Goal: Information Seeking & Learning: Compare options

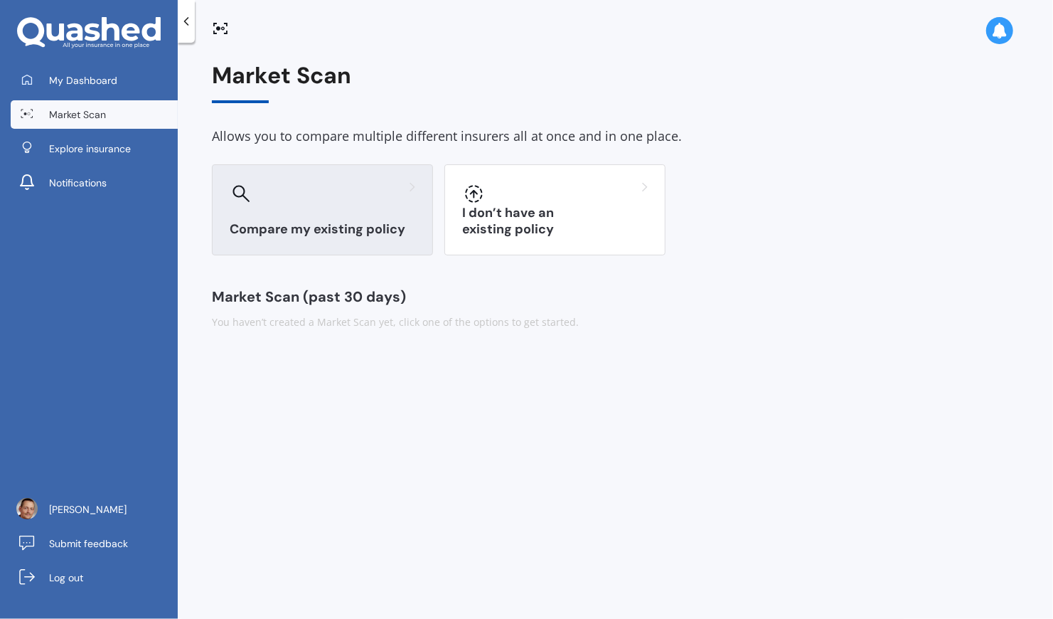
click at [357, 232] on h3 "Compare my existing policy" at bounding box center [323, 229] width 186 height 16
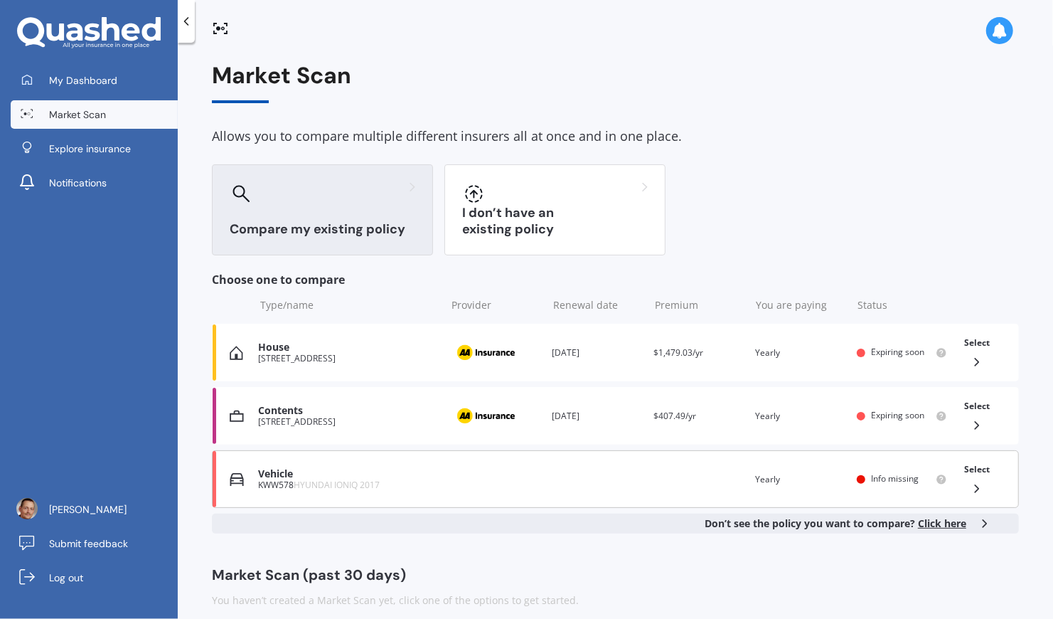
click at [329, 489] on div "Vehicle KWW578 HYUNDAI IONIQ 2017 Renewal date Premium You are paying Yearly St…" at bounding box center [615, 479] width 807 height 58
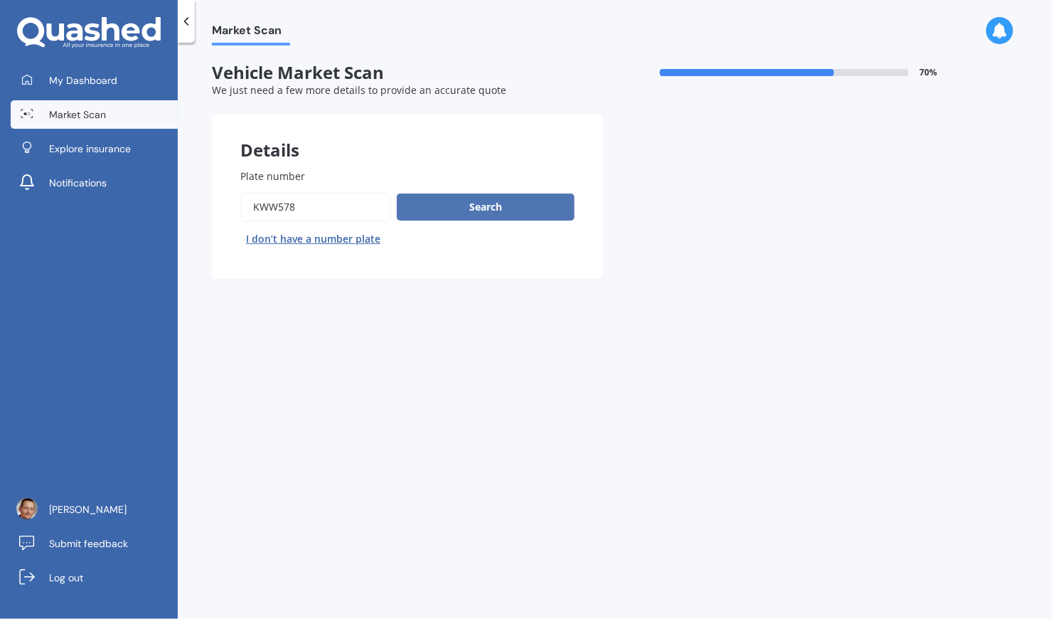
click at [494, 213] on button "Search" at bounding box center [486, 206] width 178 height 27
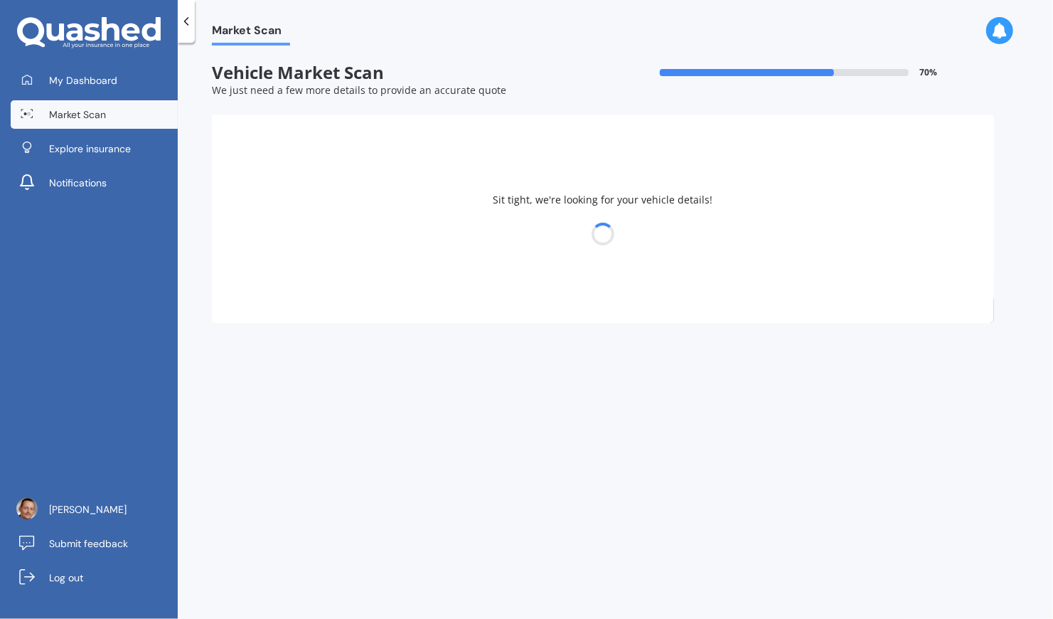
select select "HYUNDAI"
select select "IONIQ"
select select "14"
select select "12"
select select "1965"
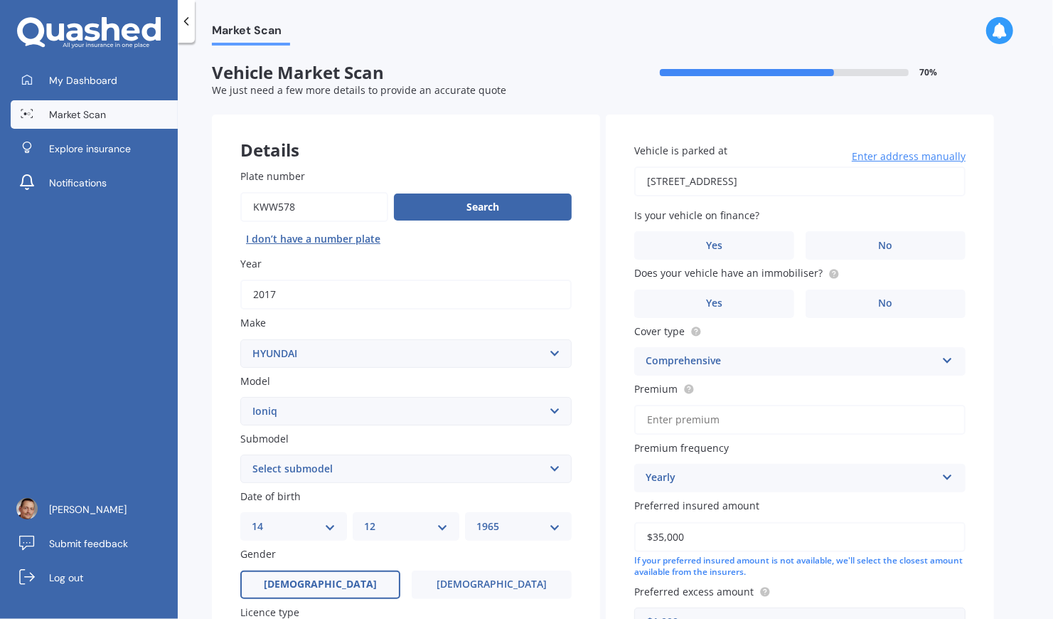
click at [328, 467] on select "Select submodel 1.6 Hybrid 1.6 Hybrid Elite Electric" at bounding box center [405, 468] width 331 height 28
select select "ELECTRIC"
click at [240, 455] on select "Select submodel 1.6 Hybrid 1.6 Hybrid Elite Electric" at bounding box center [405, 468] width 331 height 28
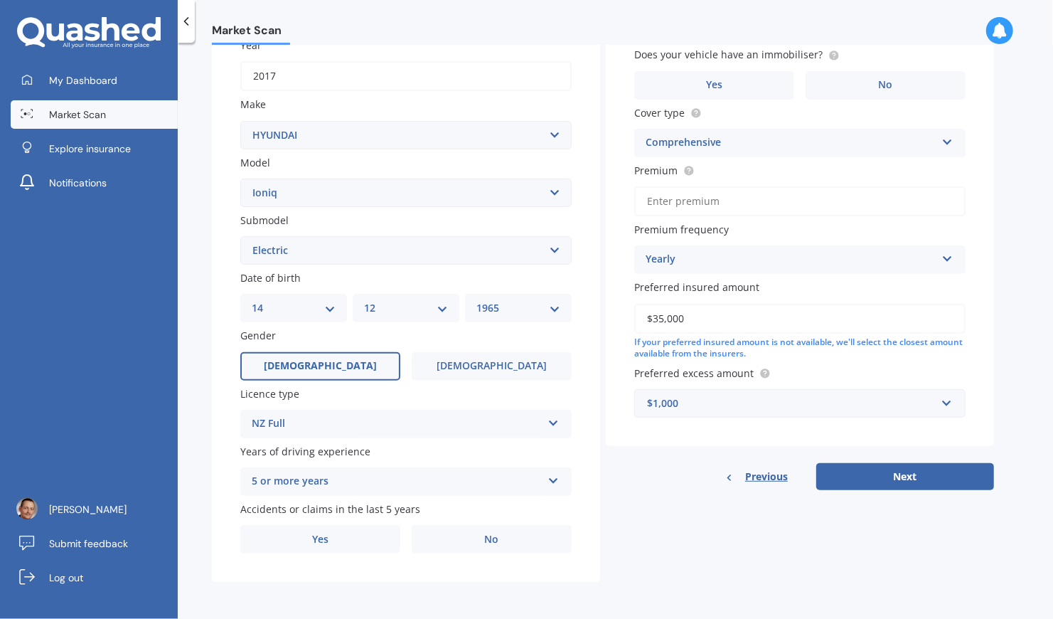
scroll to position [220, 0]
click at [499, 533] on label "No" at bounding box center [492, 539] width 160 height 28
click at [0, 0] on input "No" at bounding box center [0, 0] width 0 height 0
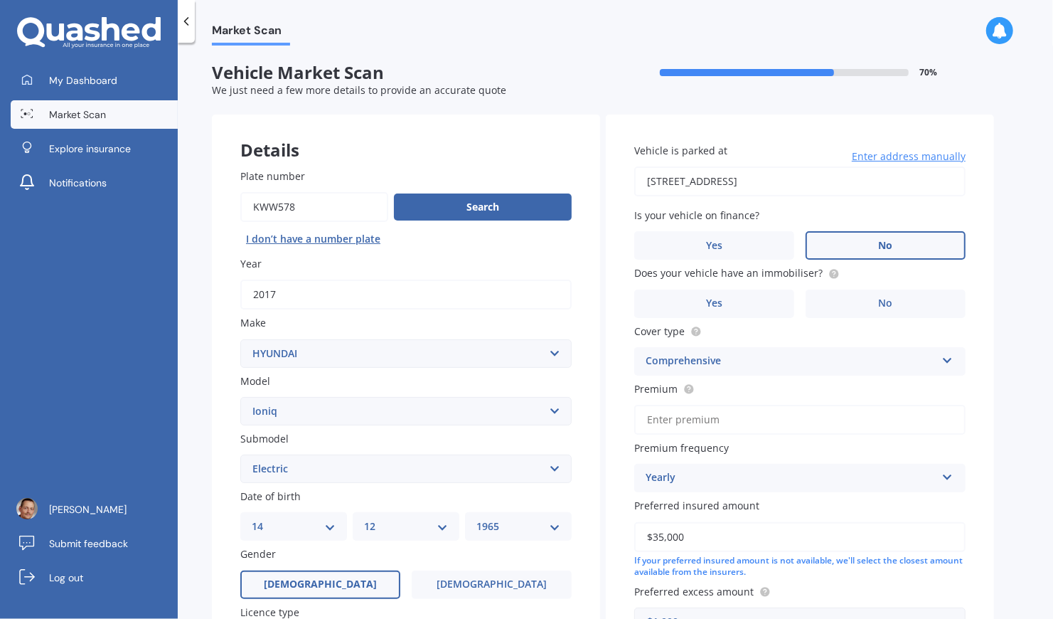
click at [873, 243] on label "No" at bounding box center [886, 245] width 160 height 28
click at [0, 0] on input "No" at bounding box center [0, 0] width 0 height 0
click at [868, 311] on label "No" at bounding box center [886, 303] width 160 height 28
click at [0, 0] on input "No" at bounding box center [0, 0] width 0 height 0
click at [757, 421] on input "Premium" at bounding box center [799, 420] width 331 height 30
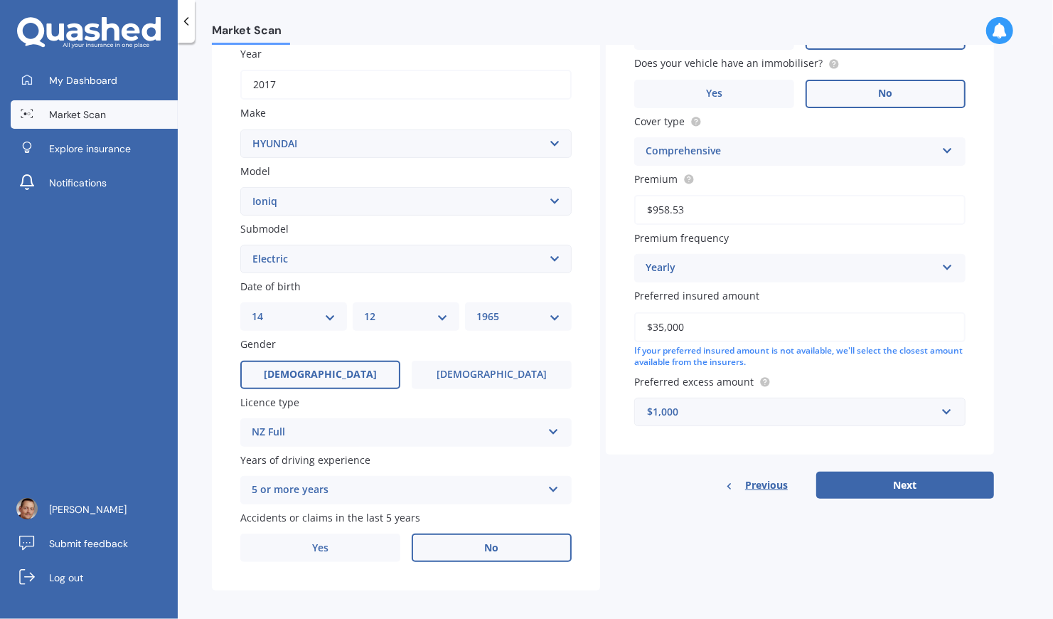
scroll to position [216, 0]
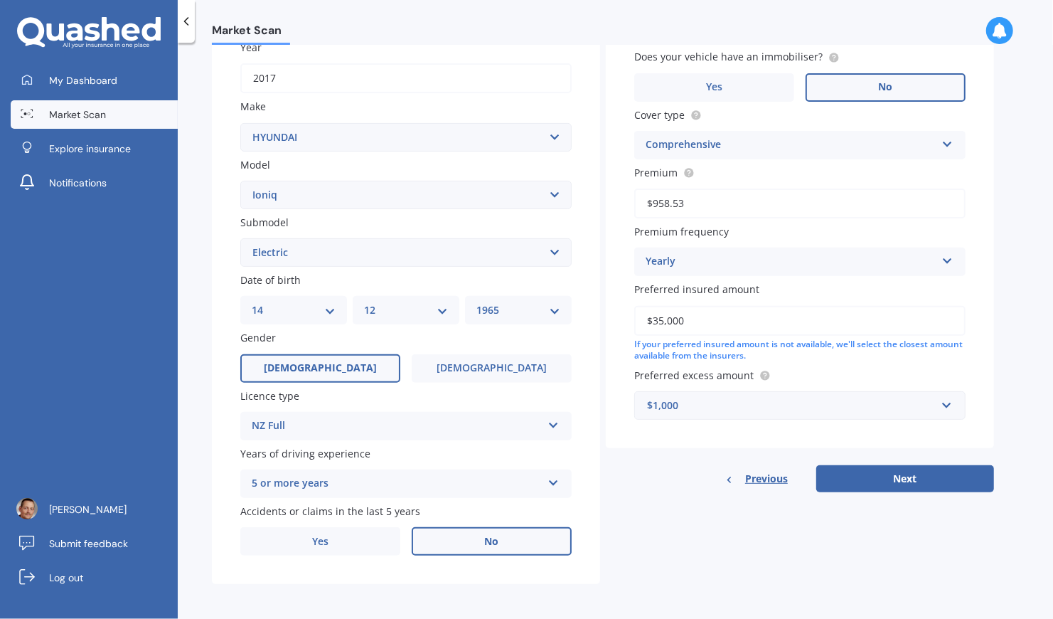
type input "$958.53"
click at [896, 412] on div "$1,000" at bounding box center [791, 406] width 289 height 16
click at [895, 600] on div "Market Scan Vehicle Market Scan 70 % We just need a few more details to provide…" at bounding box center [616, 334] width 876 height 576
click at [913, 481] on button "Next" at bounding box center [906, 478] width 178 height 27
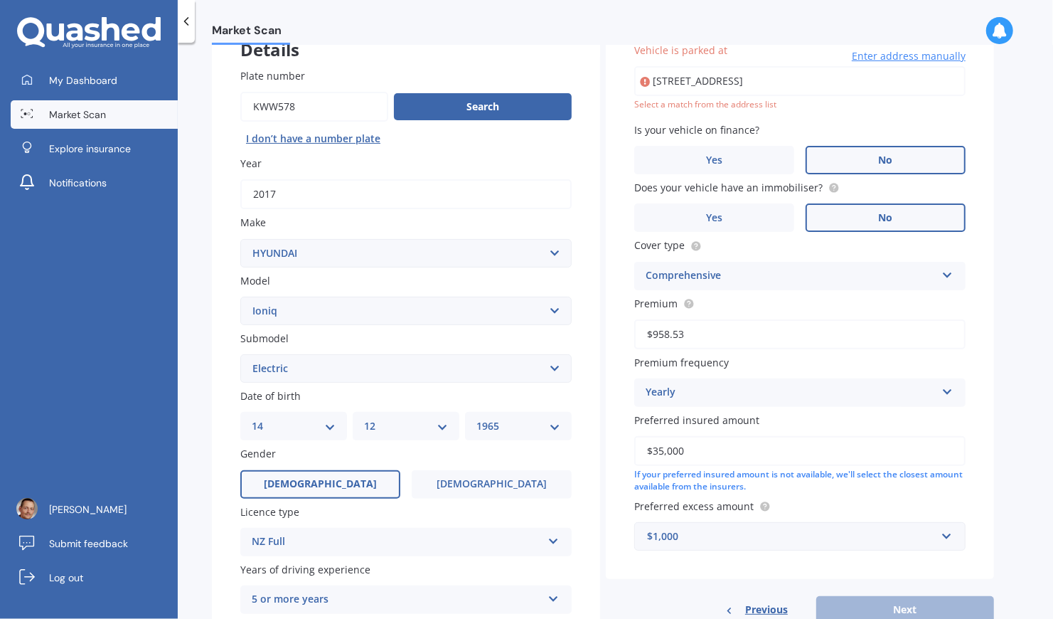
scroll to position [97, 0]
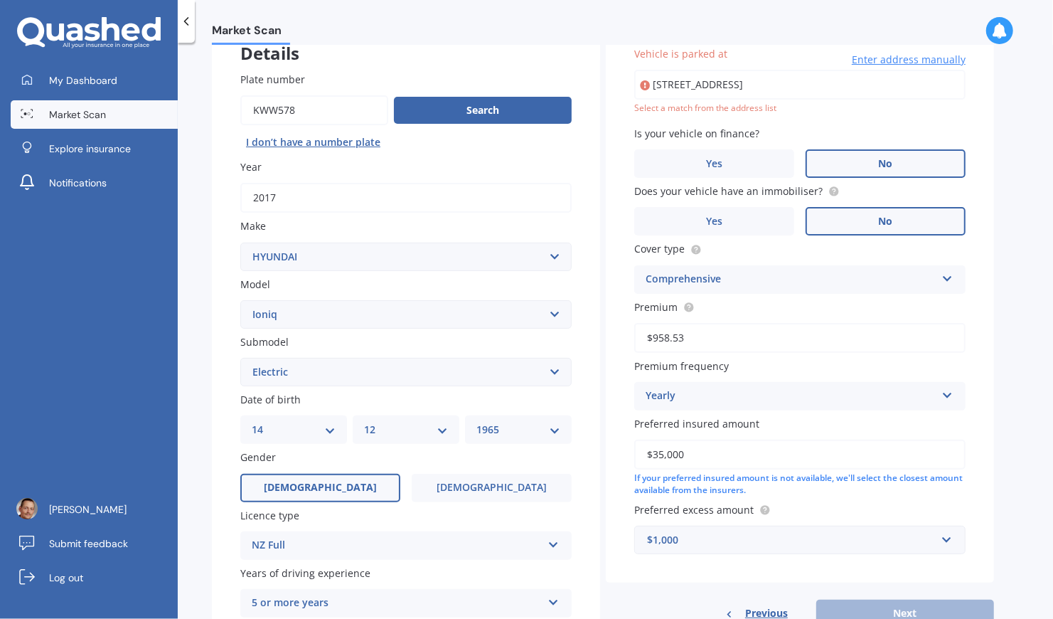
type input "[STREET_ADDRESS]"
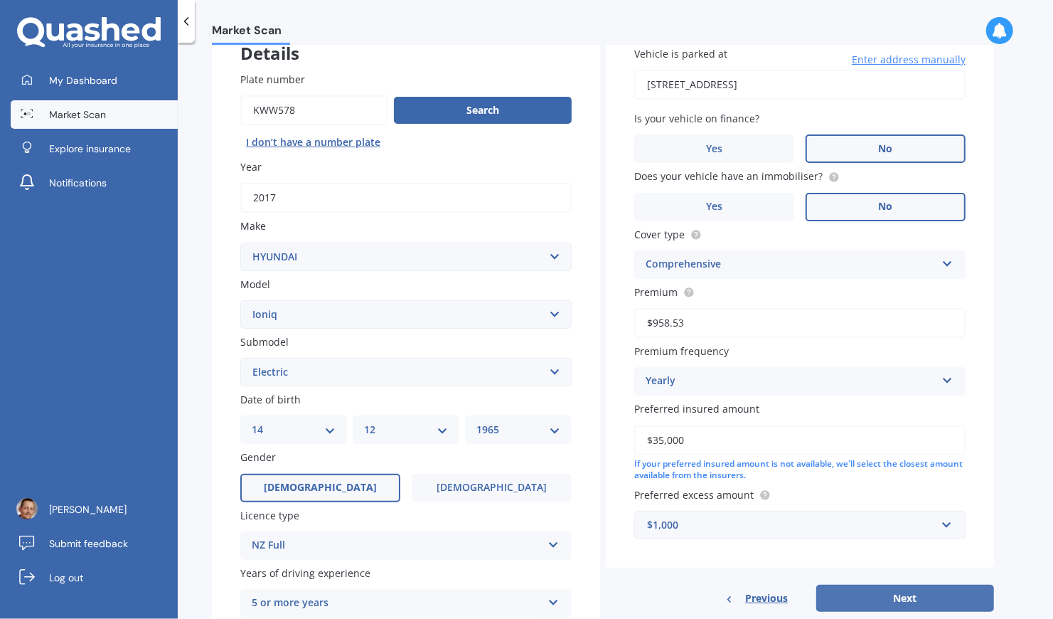
click at [905, 600] on button "Next" at bounding box center [906, 598] width 178 height 27
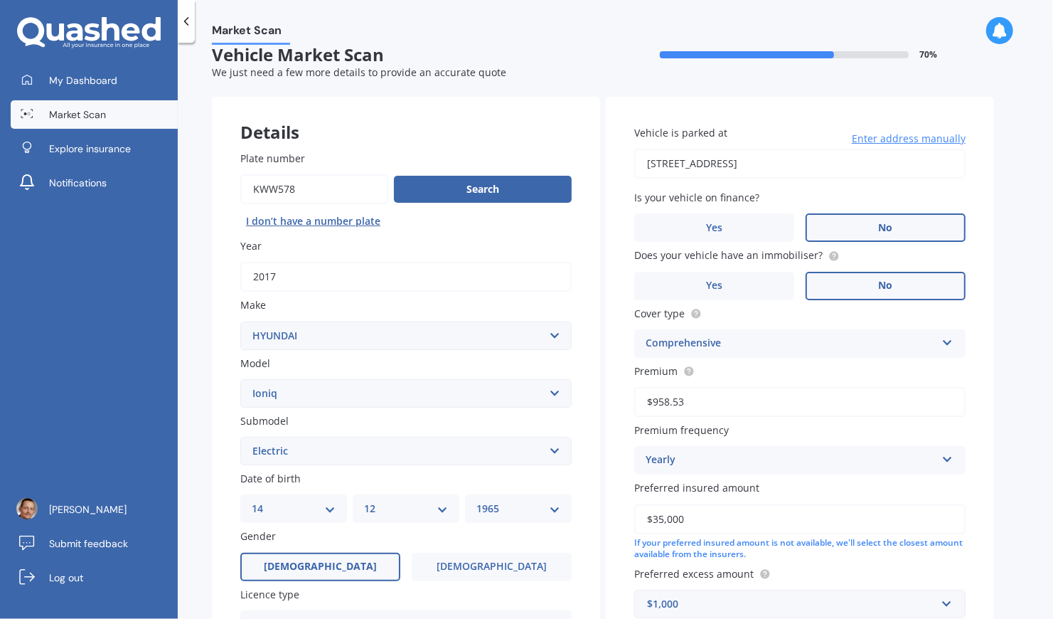
select select "14"
select select "12"
select select "1965"
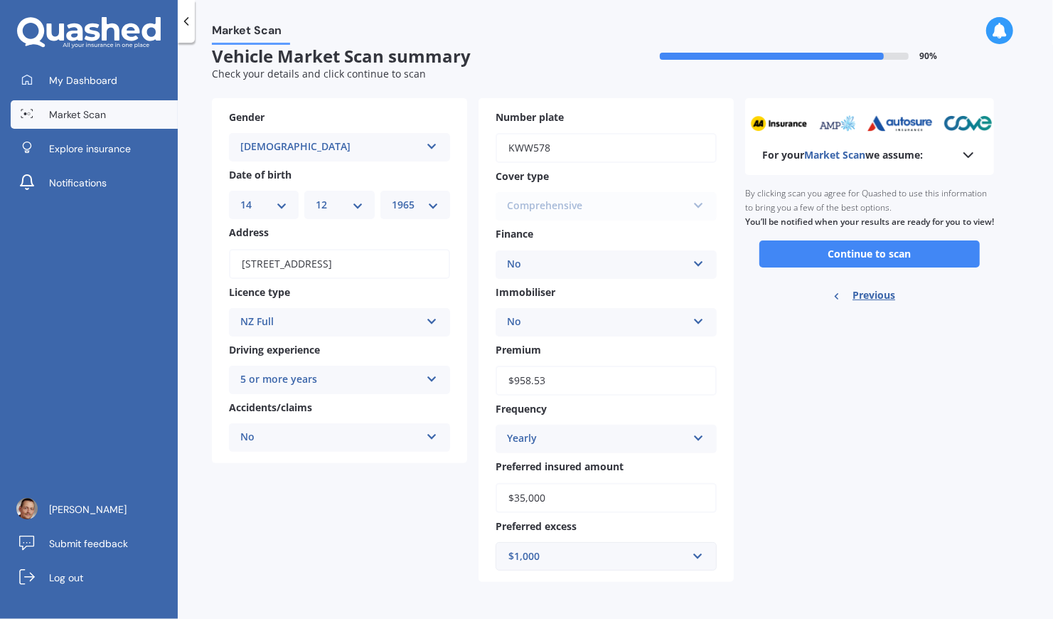
scroll to position [0, 0]
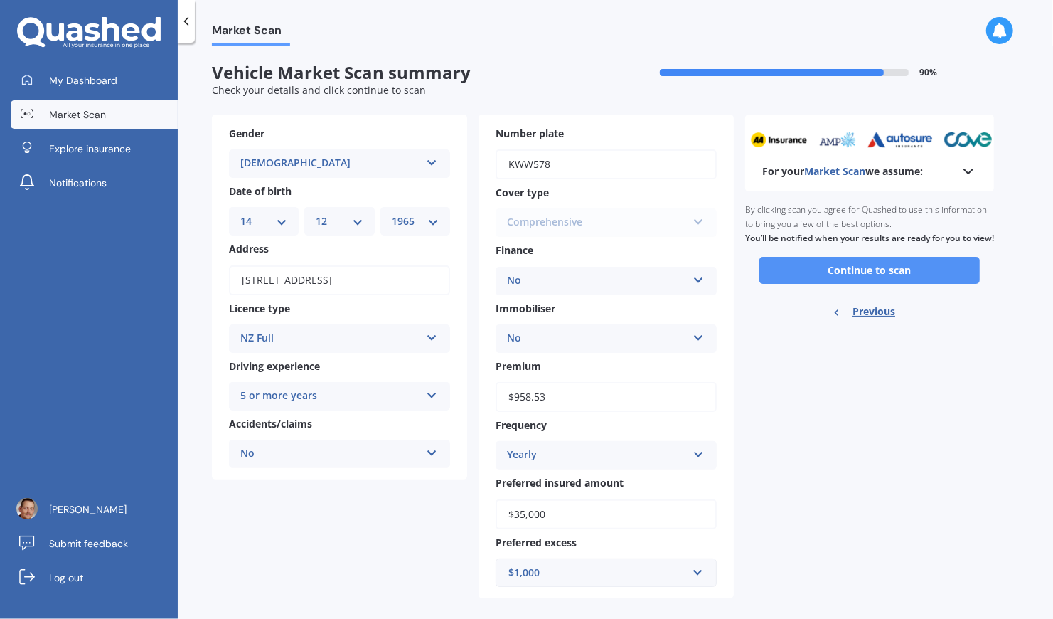
click at [878, 280] on button "Continue to scan" at bounding box center [870, 270] width 220 height 27
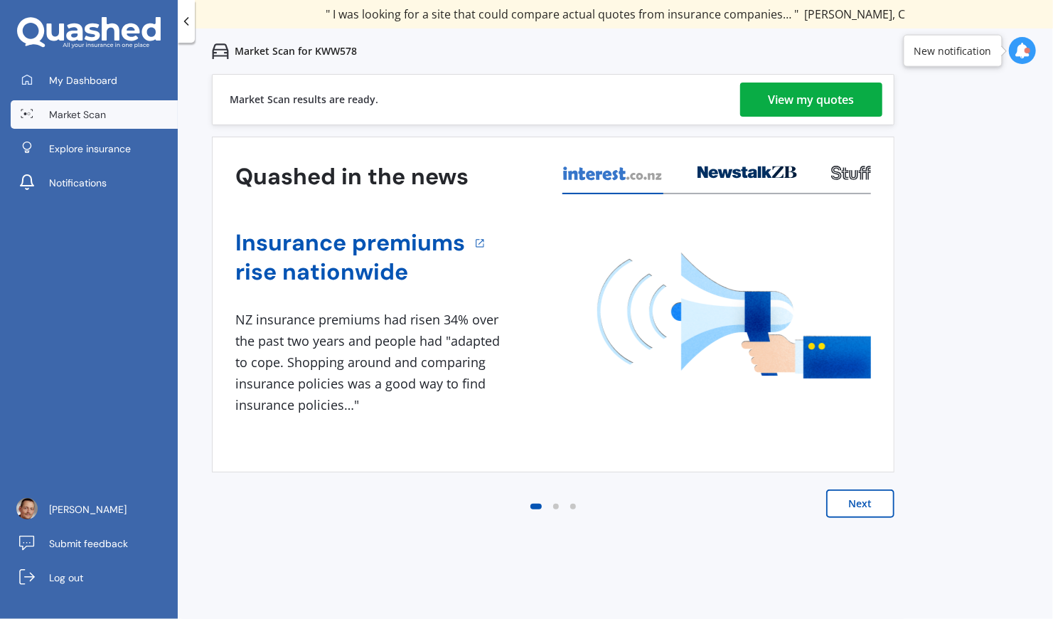
click at [817, 105] on div "View my quotes" at bounding box center [812, 100] width 86 height 34
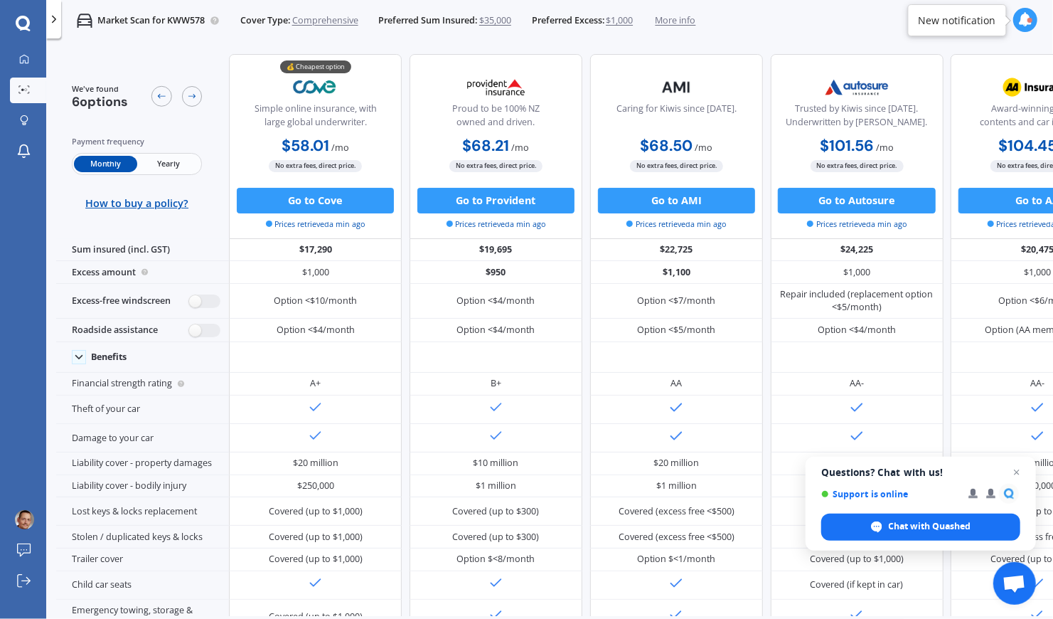
click at [174, 166] on span "Yearly" at bounding box center [168, 164] width 63 height 16
click at [506, 23] on span "$35,000" at bounding box center [495, 20] width 32 height 13
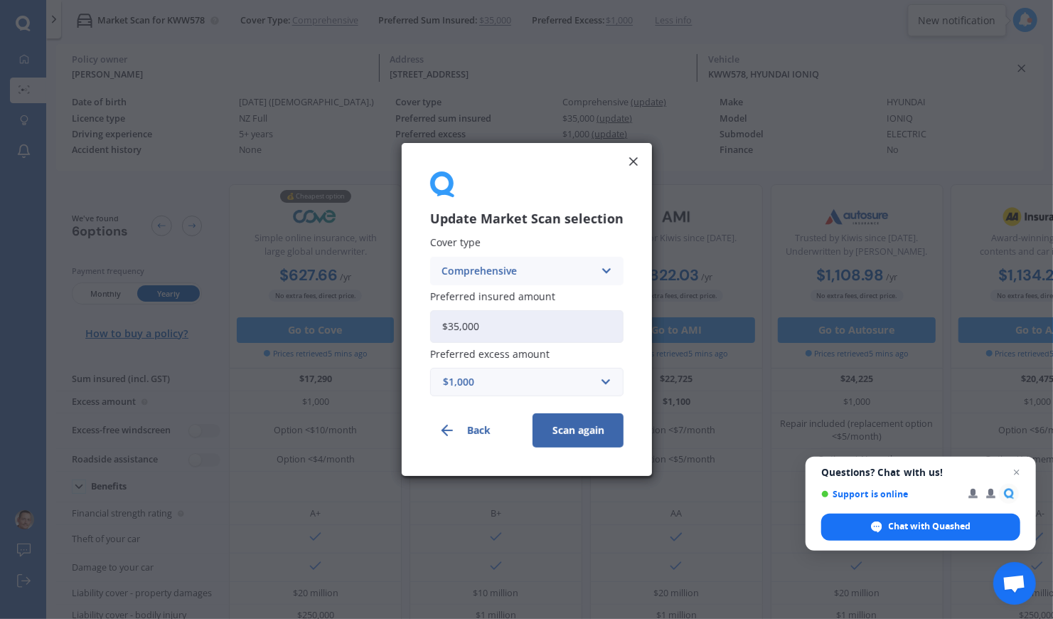
click at [637, 164] on icon at bounding box center [634, 161] width 14 height 14
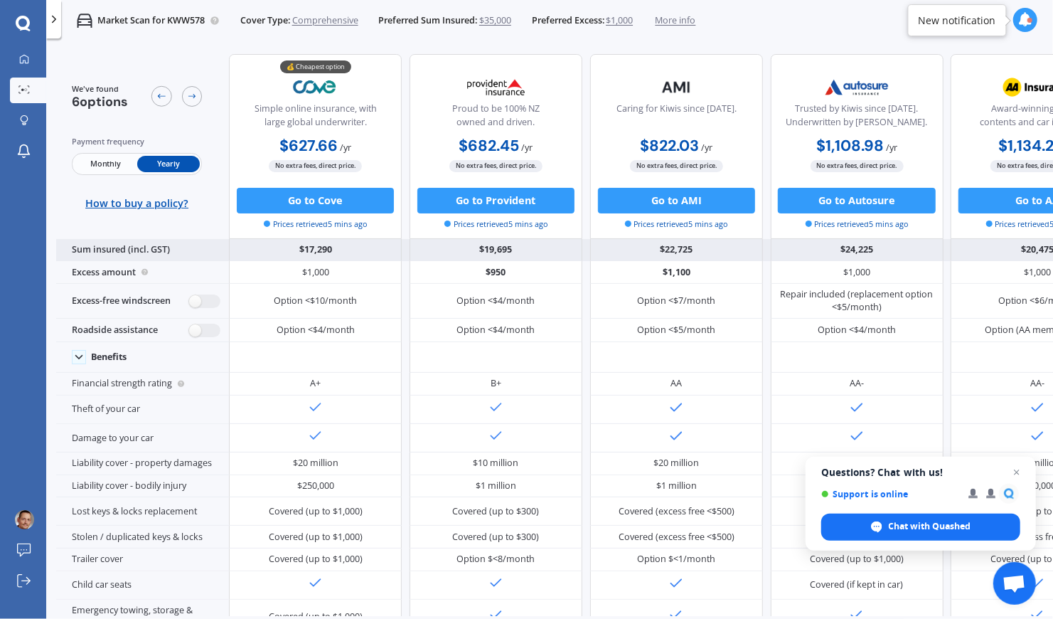
click at [327, 248] on div "$17,290" at bounding box center [315, 250] width 173 height 23
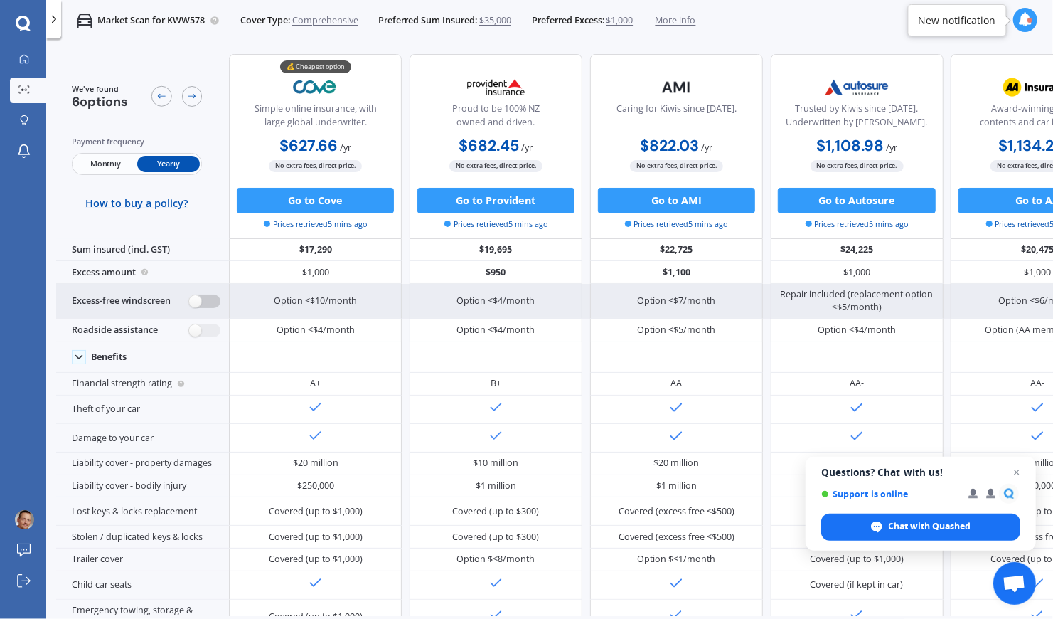
click at [213, 300] on label at bounding box center [204, 301] width 31 height 14
radio input "true"
